Goal: Understand site structure: Understand site structure

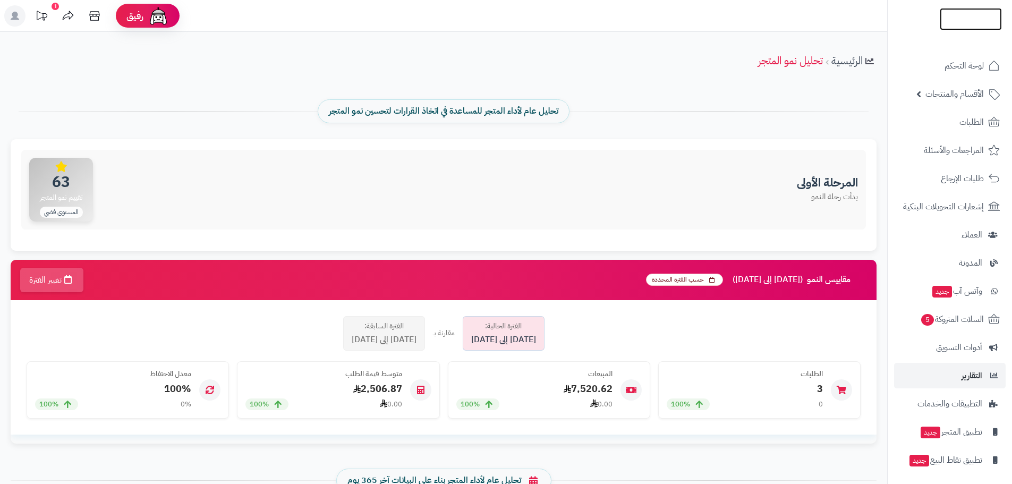
click at [977, 28] on img at bounding box center [971, 39] width 62 height 22
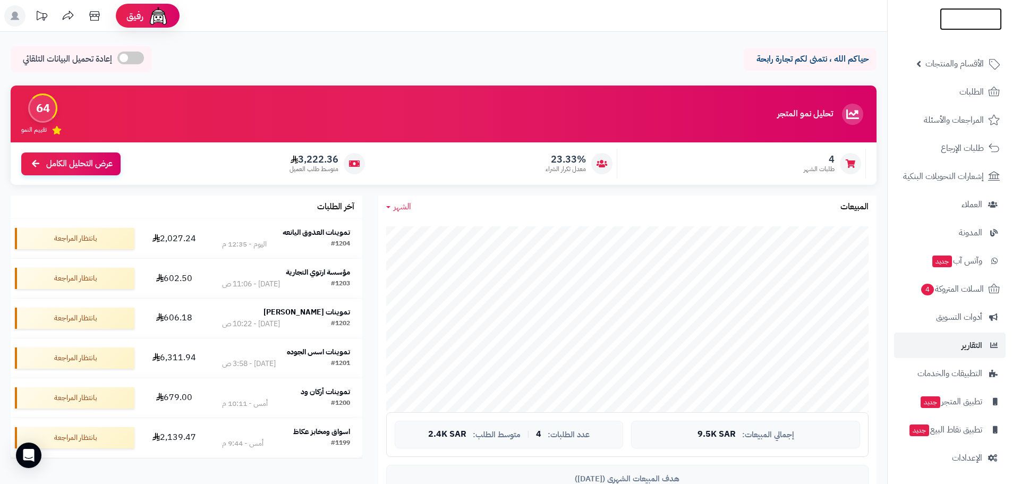
click at [951, 27] on img at bounding box center [971, 38] width 62 height 22
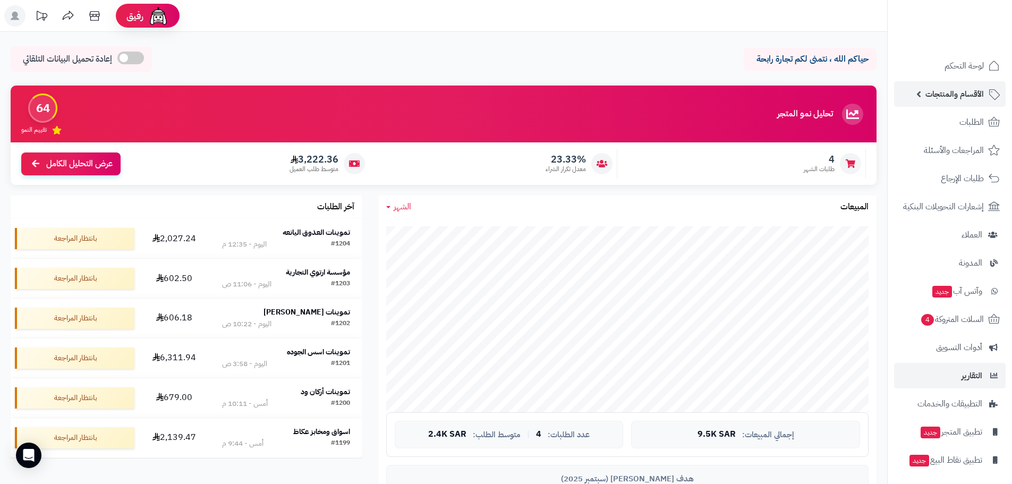
click at [935, 95] on span "الأقسام والمنتجات" at bounding box center [954, 94] width 58 height 15
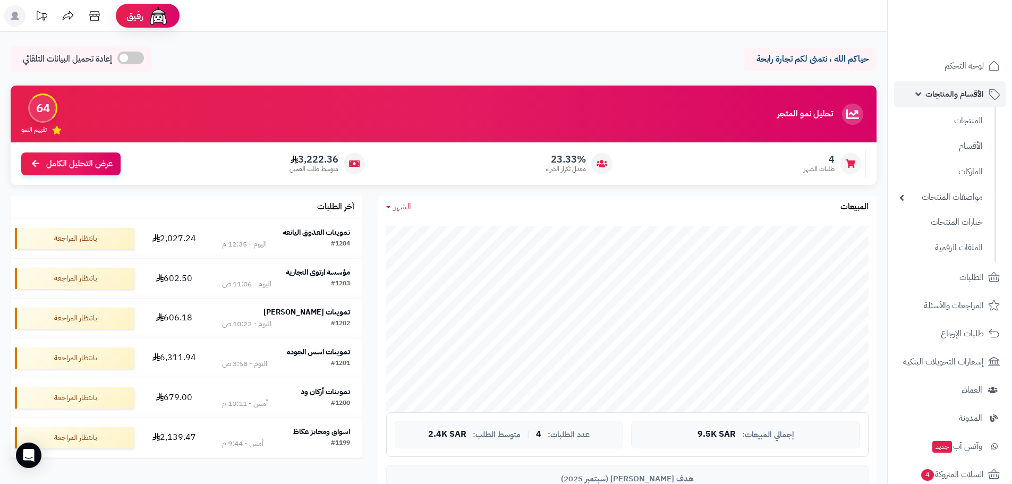
click at [935, 95] on span "الأقسام والمنتجات" at bounding box center [954, 94] width 58 height 15
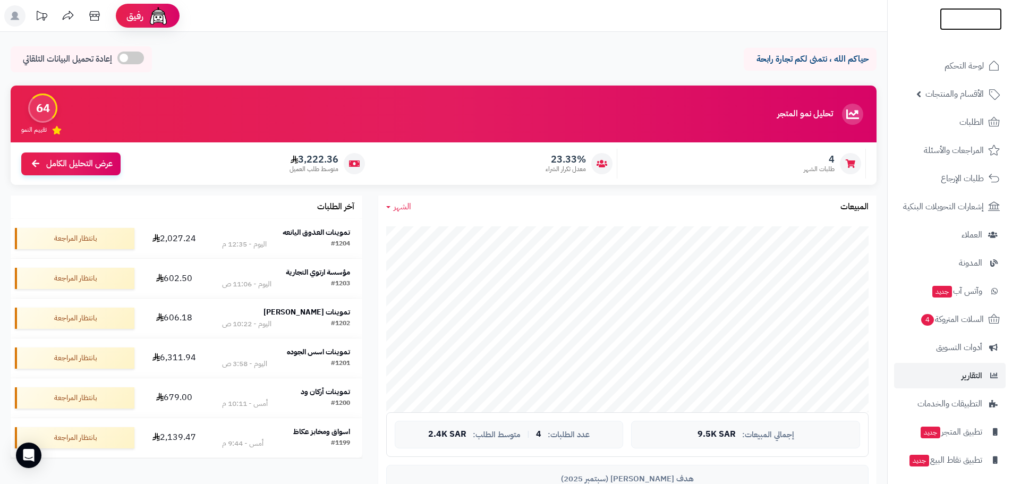
click at [954, 30] on img at bounding box center [971, 41] width 62 height 22
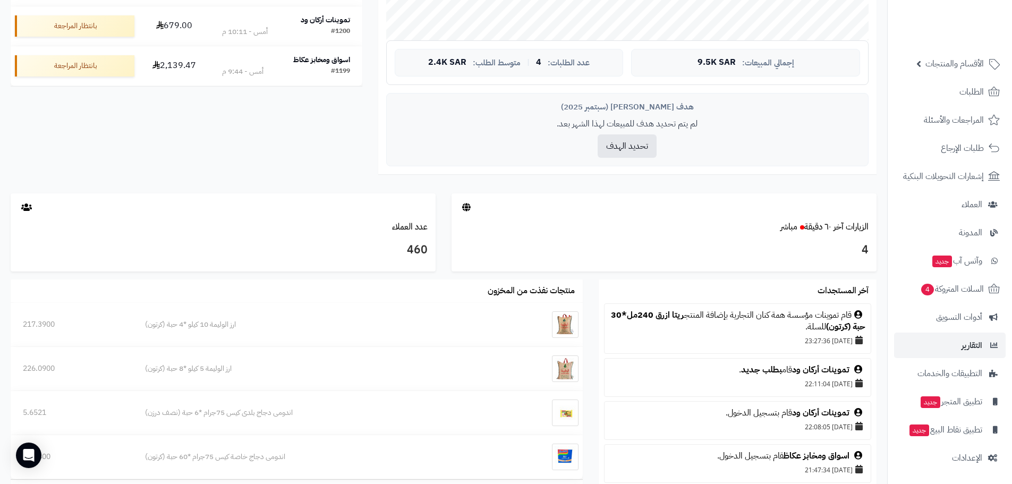
scroll to position [1263, 0]
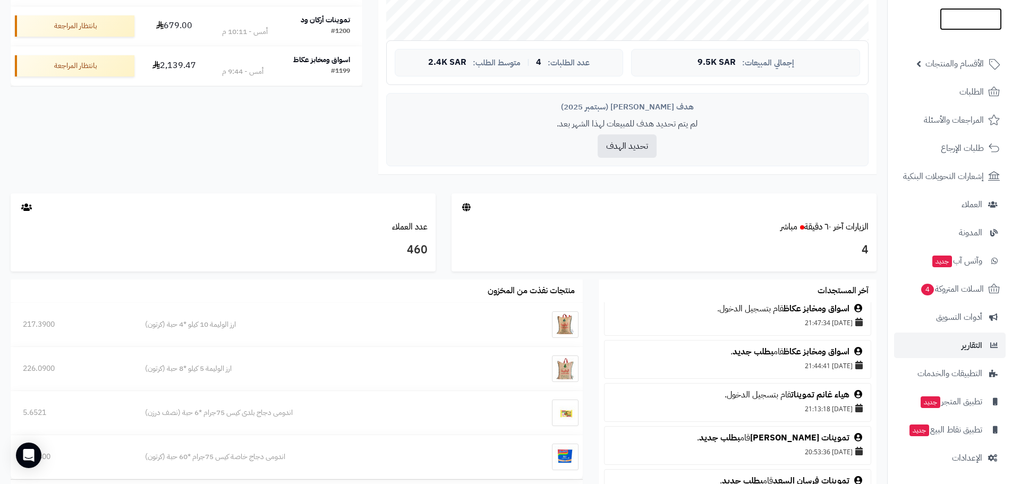
click at [955, 21] on img at bounding box center [971, 32] width 62 height 22
